Goal: Task Accomplishment & Management: Use online tool/utility

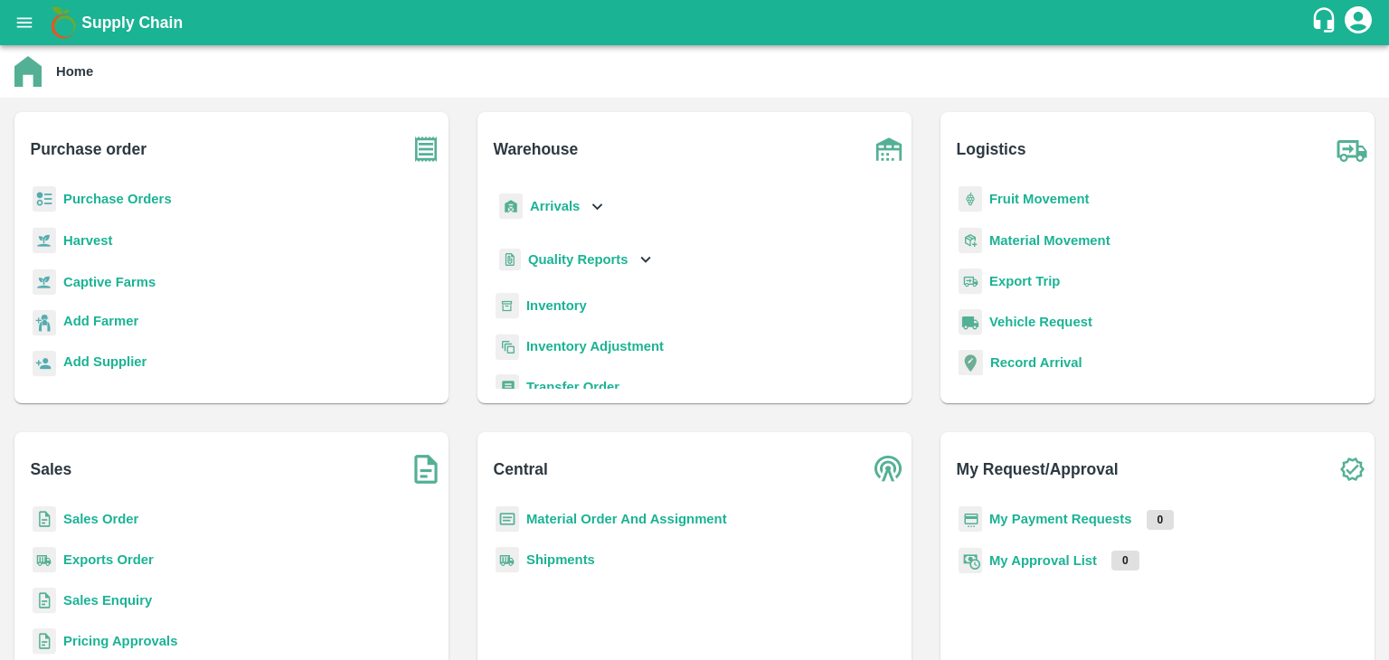
click at [151, 200] on b "Purchase Orders" at bounding box center [117, 199] width 109 height 14
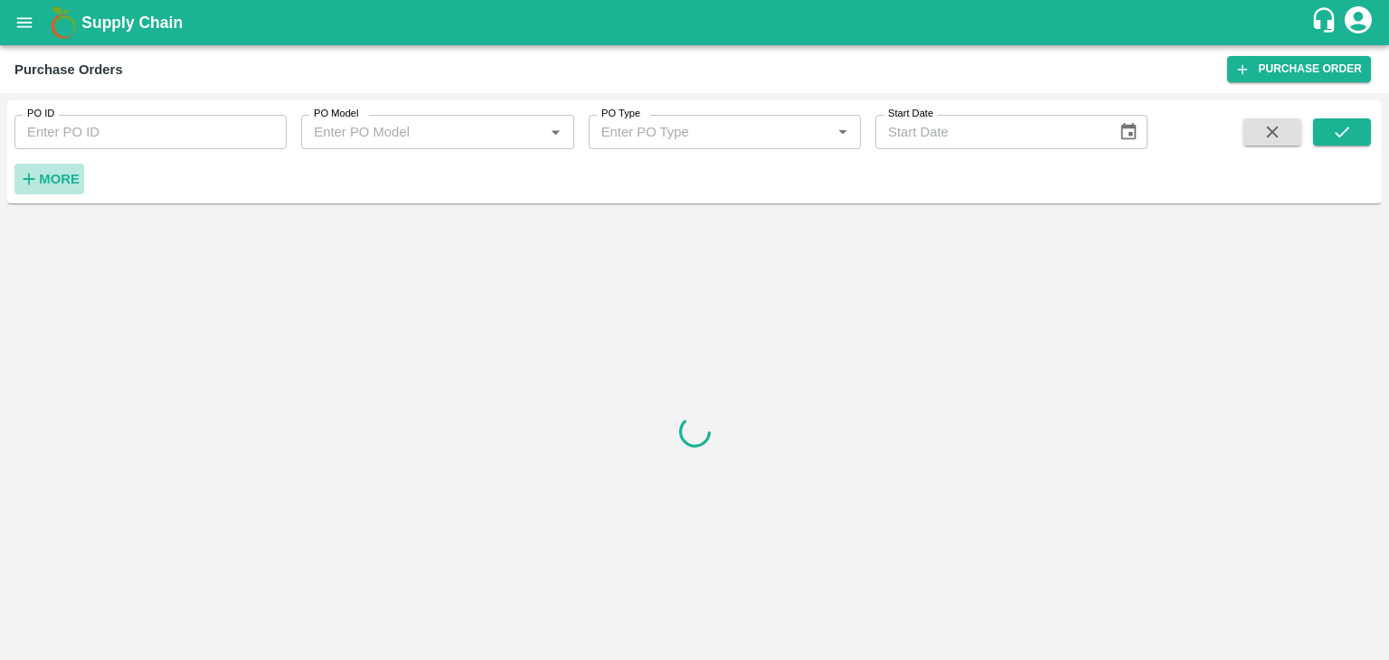
click at [71, 180] on strong "More" at bounding box center [59, 179] width 41 height 14
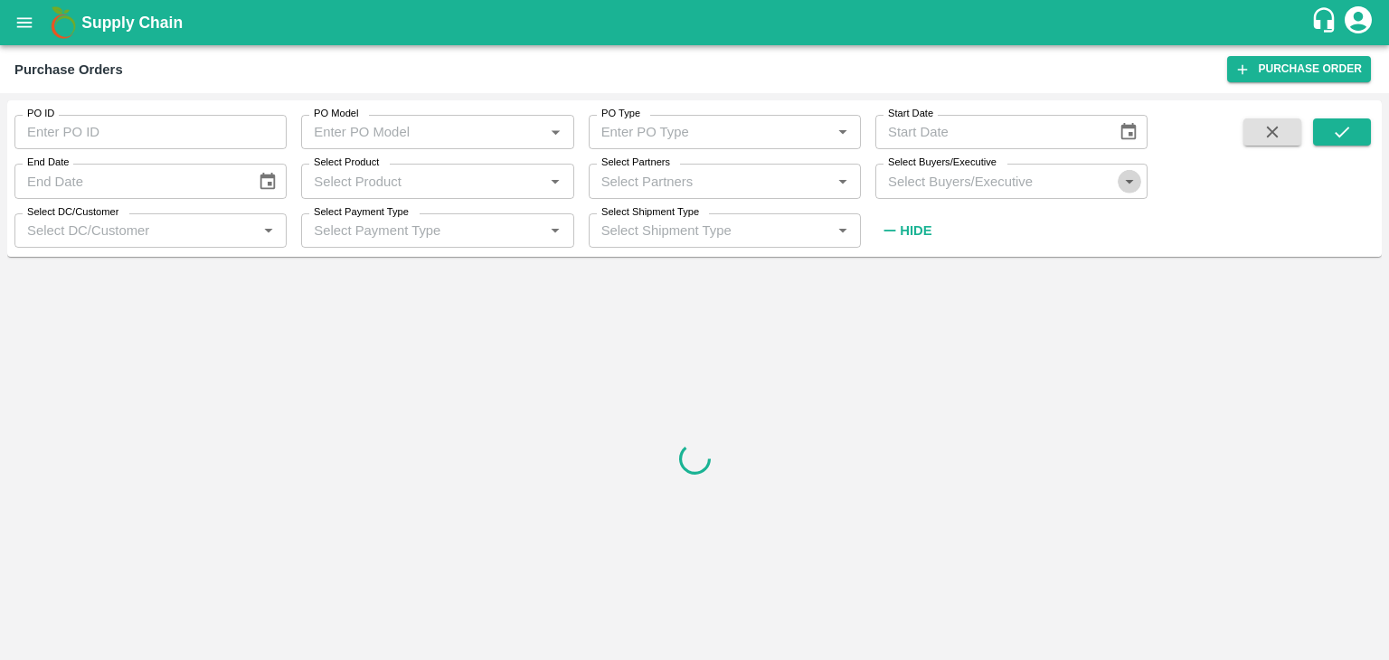
click at [1128, 190] on icon "Open" at bounding box center [1130, 182] width 20 height 20
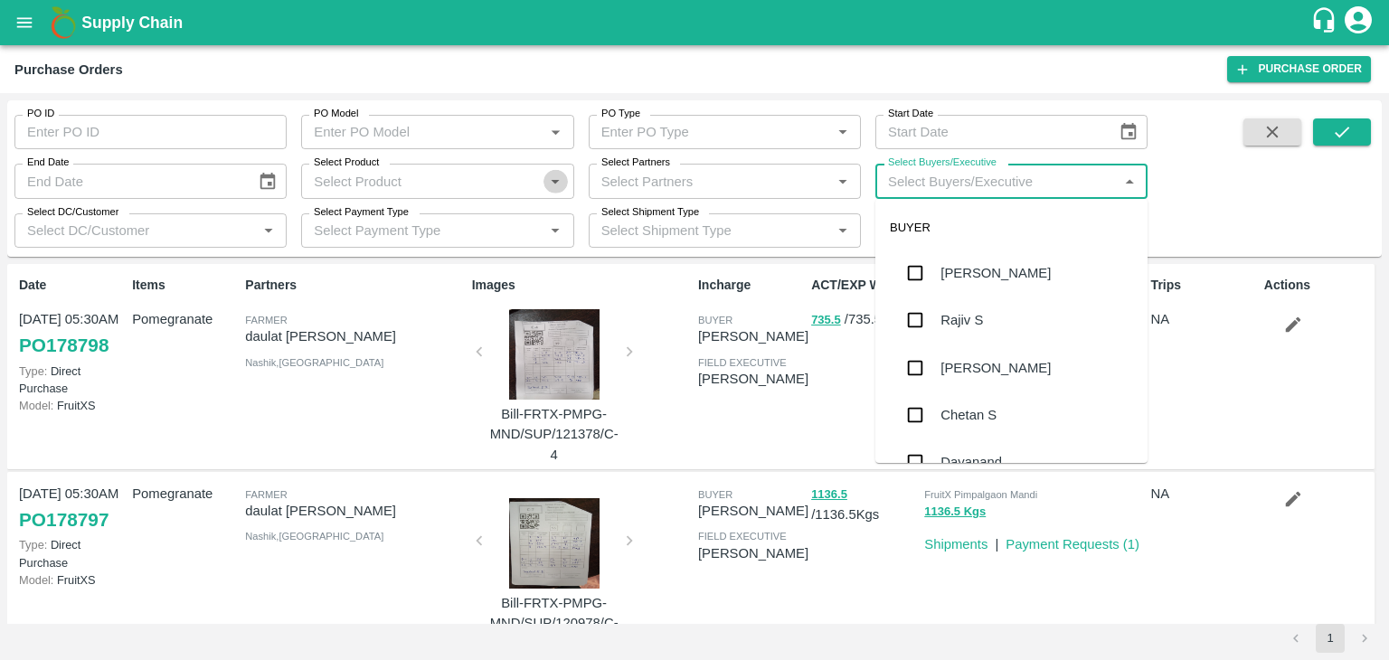
click at [562, 180] on icon "Open" at bounding box center [555, 182] width 20 height 20
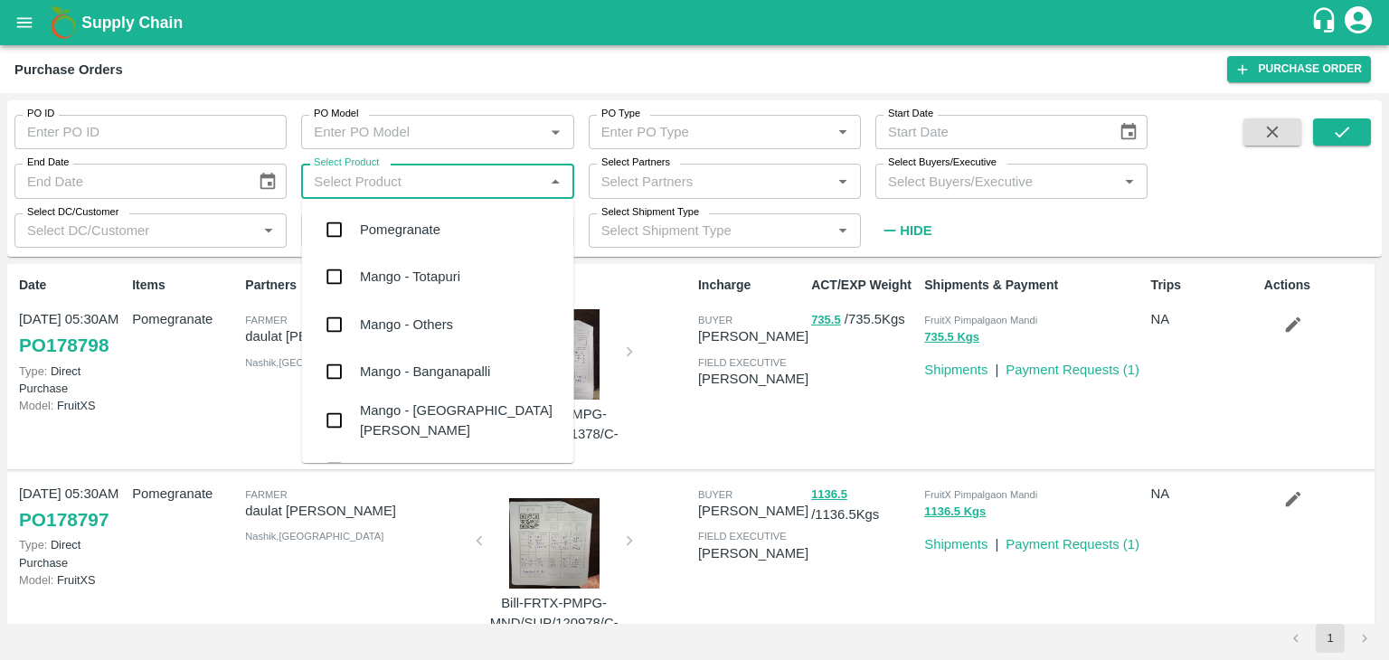
click at [496, 228] on div "Pomegranate" at bounding box center [438, 229] width 272 height 47
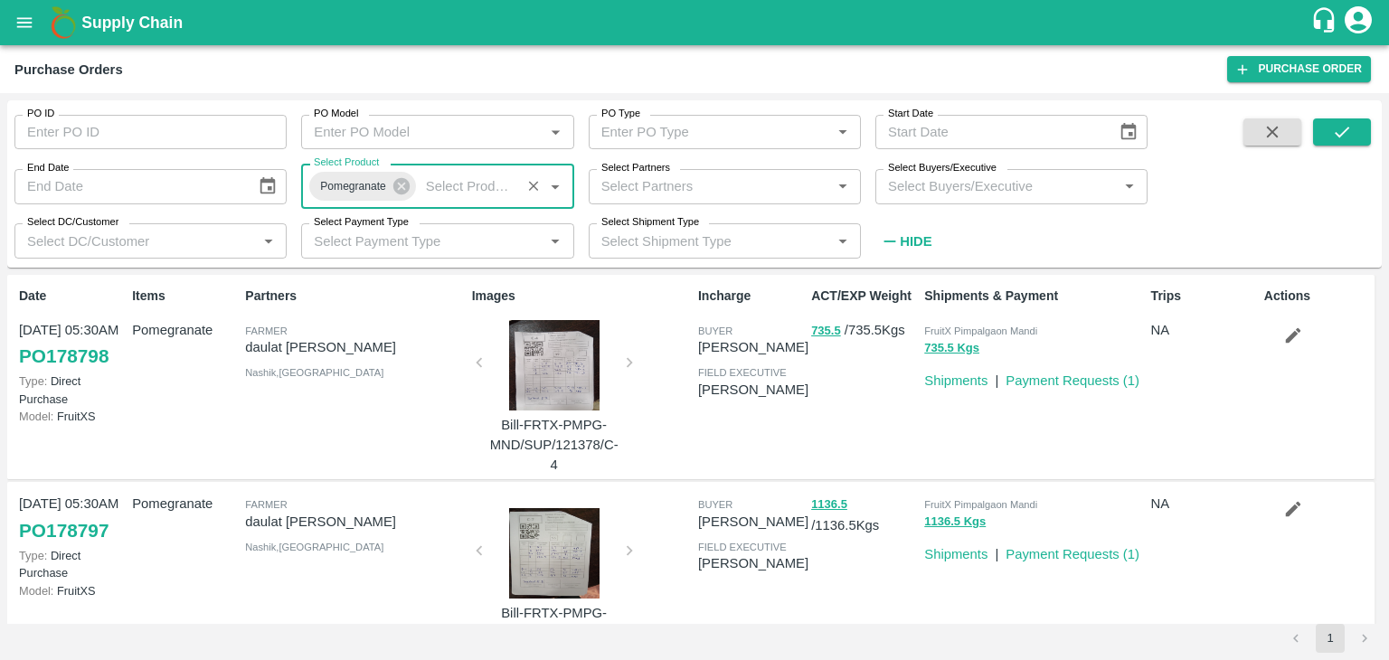
click at [962, 188] on input "Select Buyers/Executive" at bounding box center [997, 187] width 232 height 24
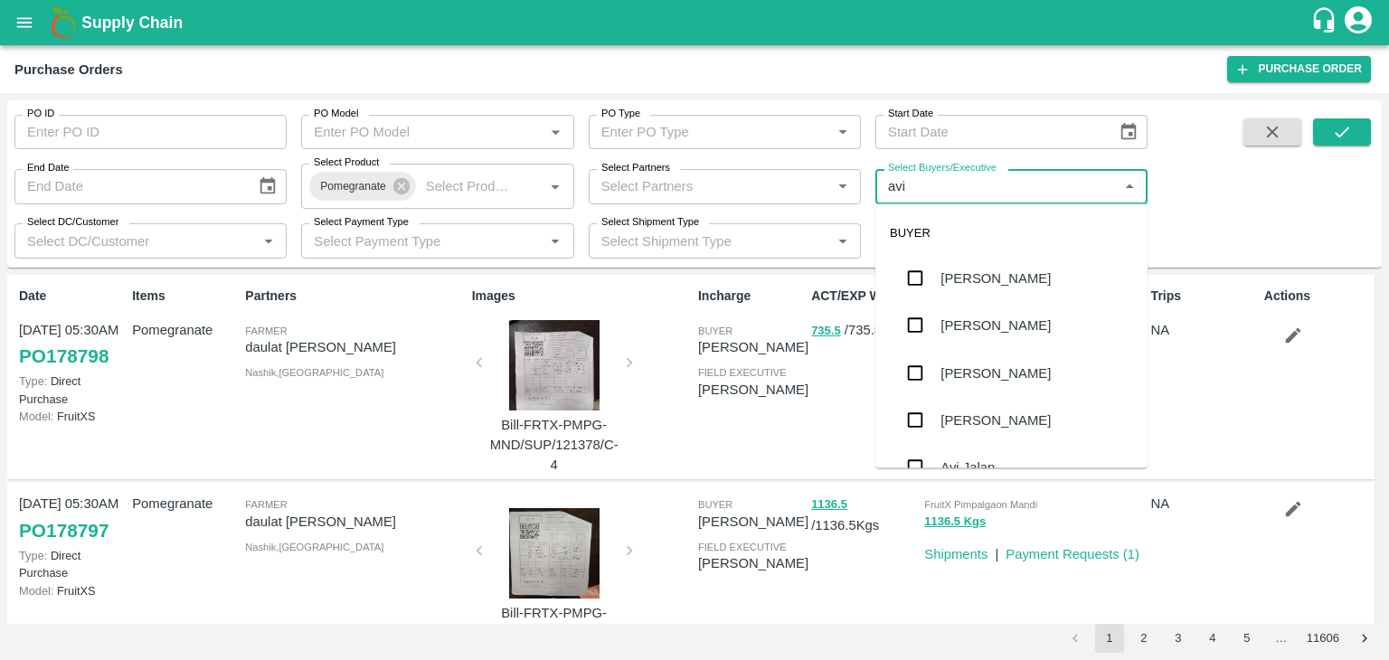
type input "avin"
click at [986, 375] on div "Avinash kumar" at bounding box center [995, 373] width 110 height 20
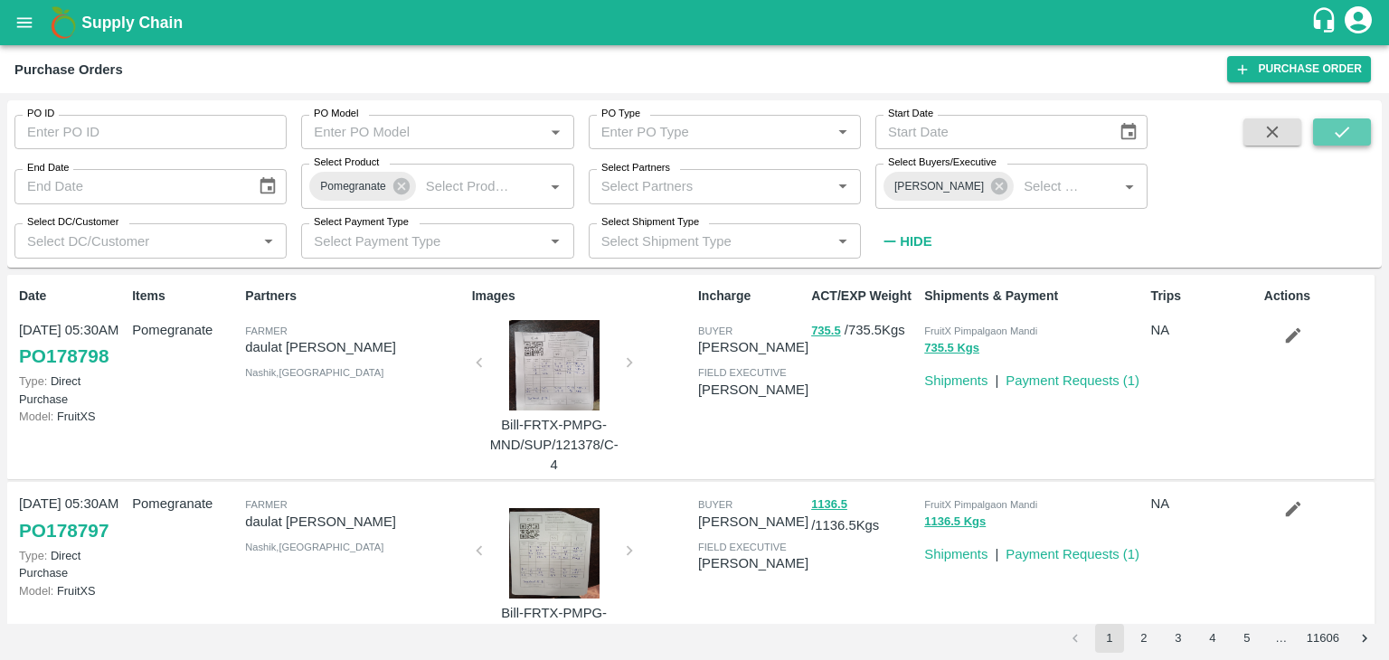
click at [1326, 127] on button "submit" at bounding box center [1342, 131] width 58 height 27
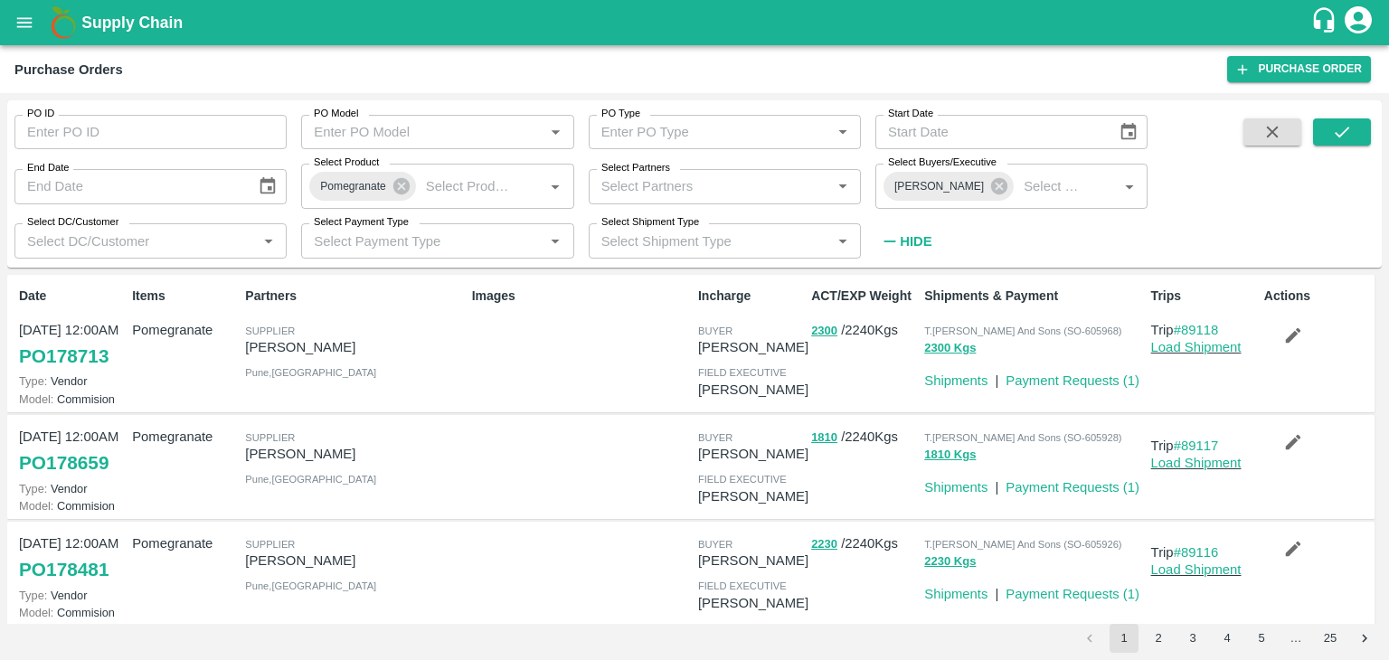
drag, startPoint x: 1376, startPoint y: 305, endPoint x: 1382, endPoint y: 335, distance: 30.3
click at [1382, 335] on div "PO ID PO ID PO Model PO Model   * PO Type PO Type   * Start Date Start Date End…" at bounding box center [694, 376] width 1389 height 567
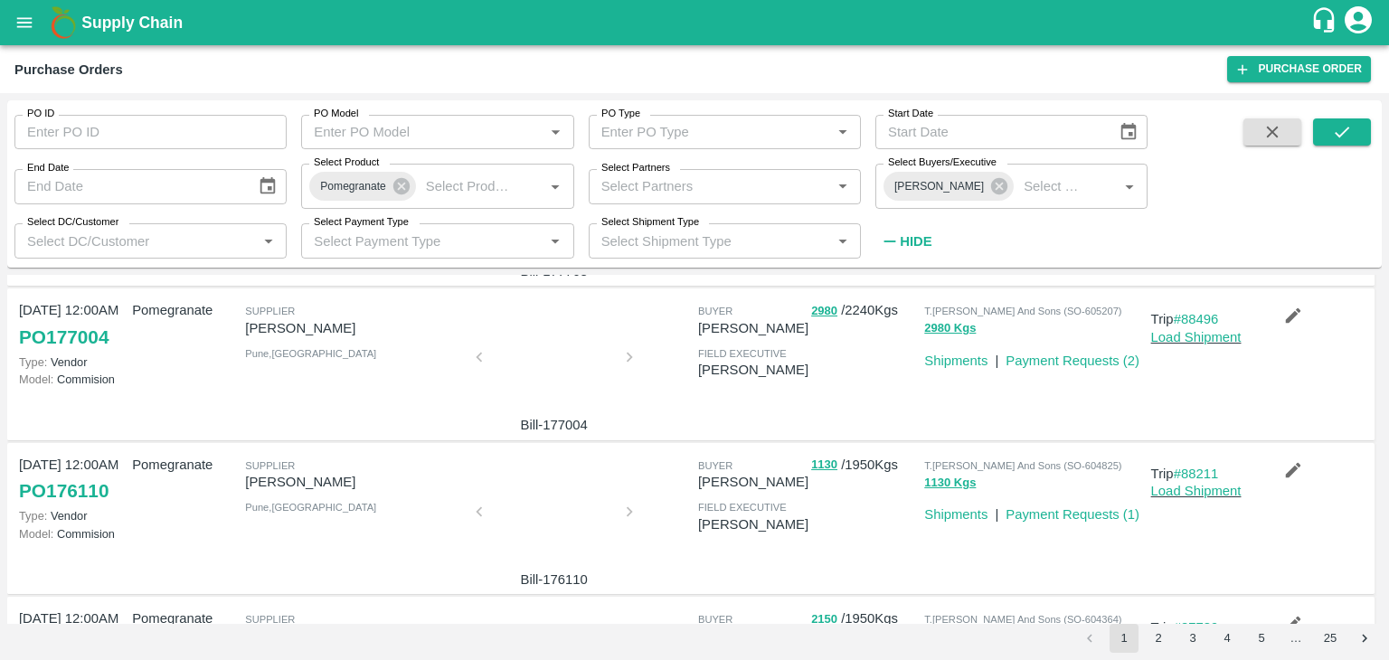
scroll to position [525, 0]
